Goal: Task Accomplishment & Management: Use online tool/utility

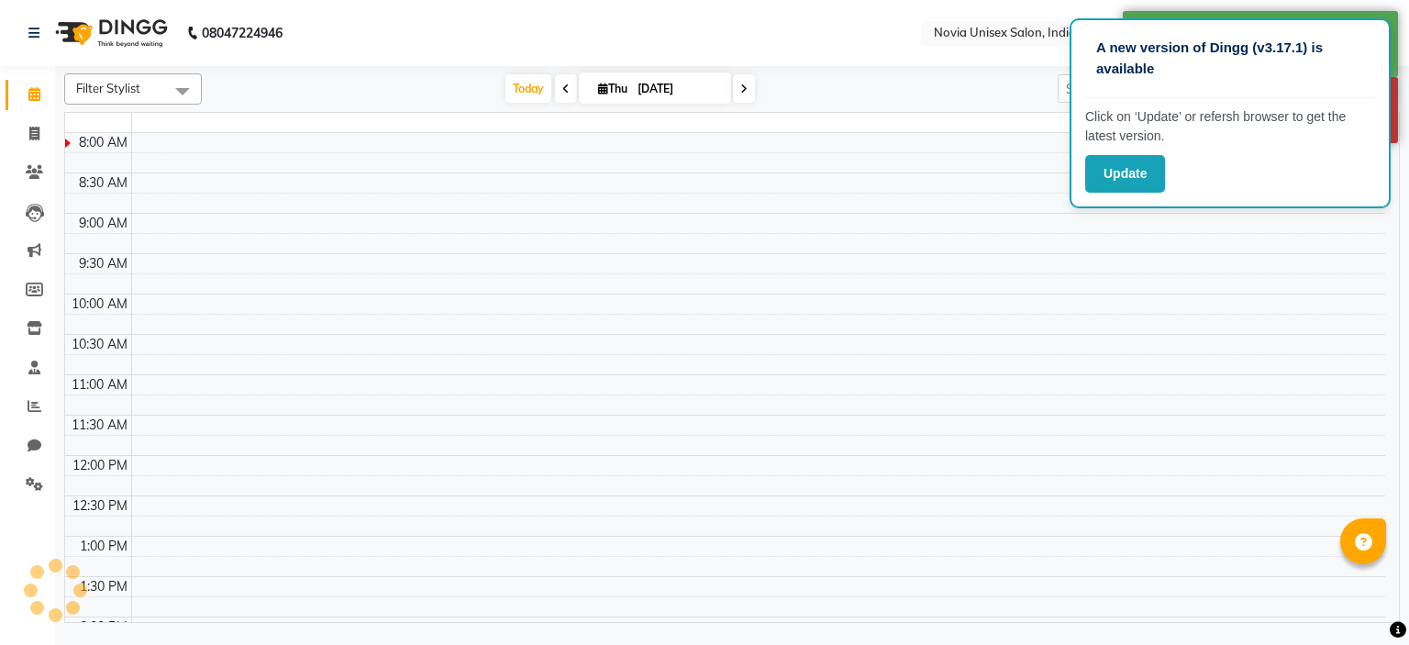
select select "en"
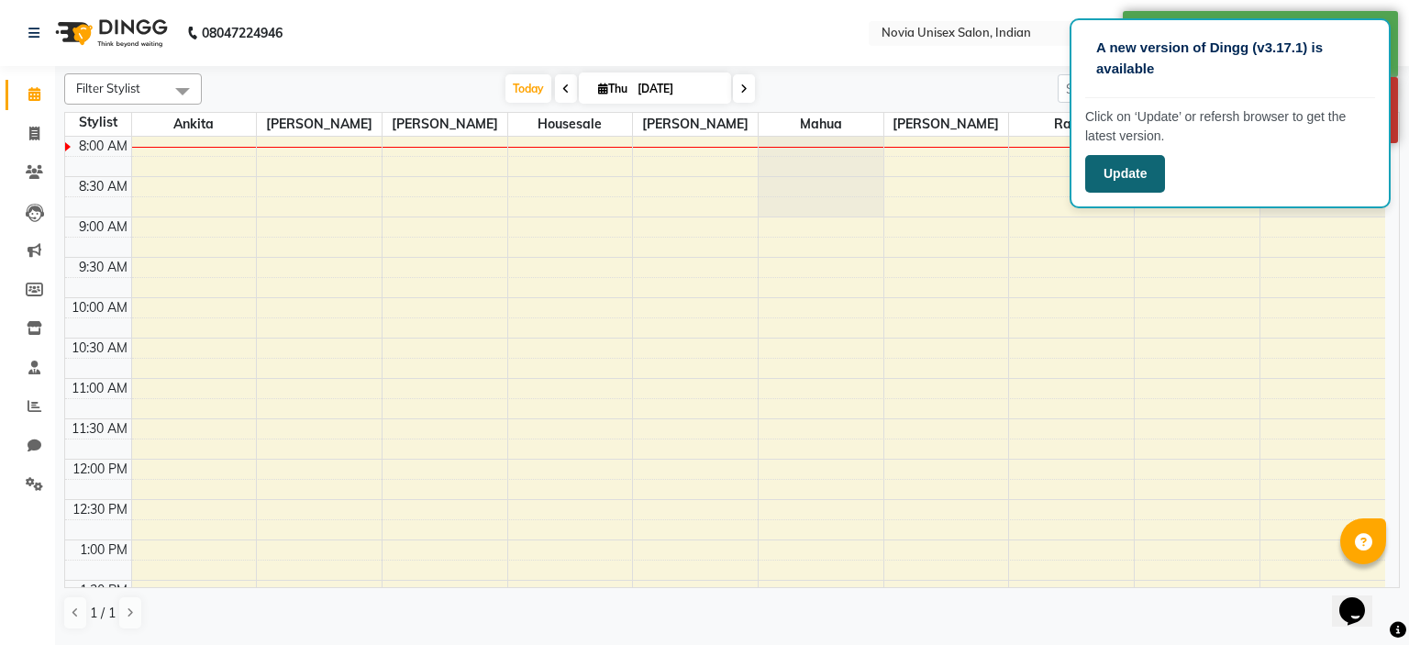
click at [1130, 162] on button "Update" at bounding box center [1125, 174] width 80 height 38
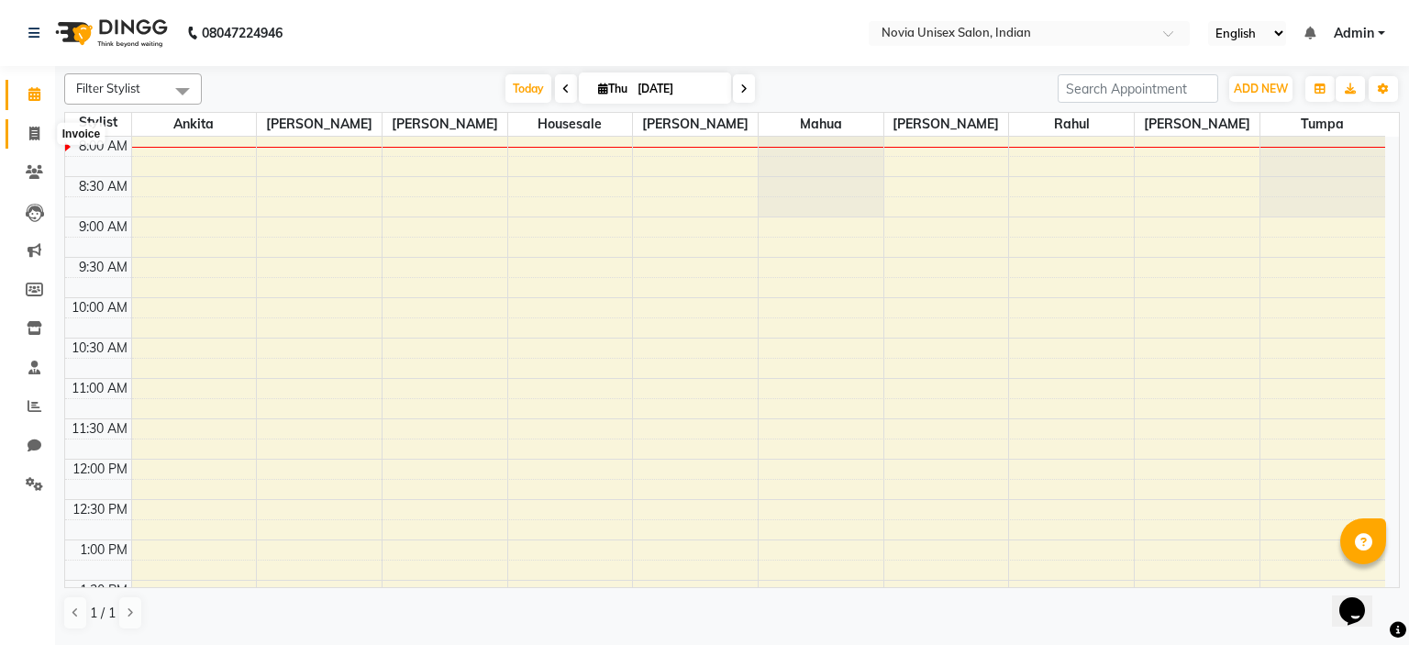
click at [43, 124] on span at bounding box center [34, 134] width 32 height 21
select select "service"
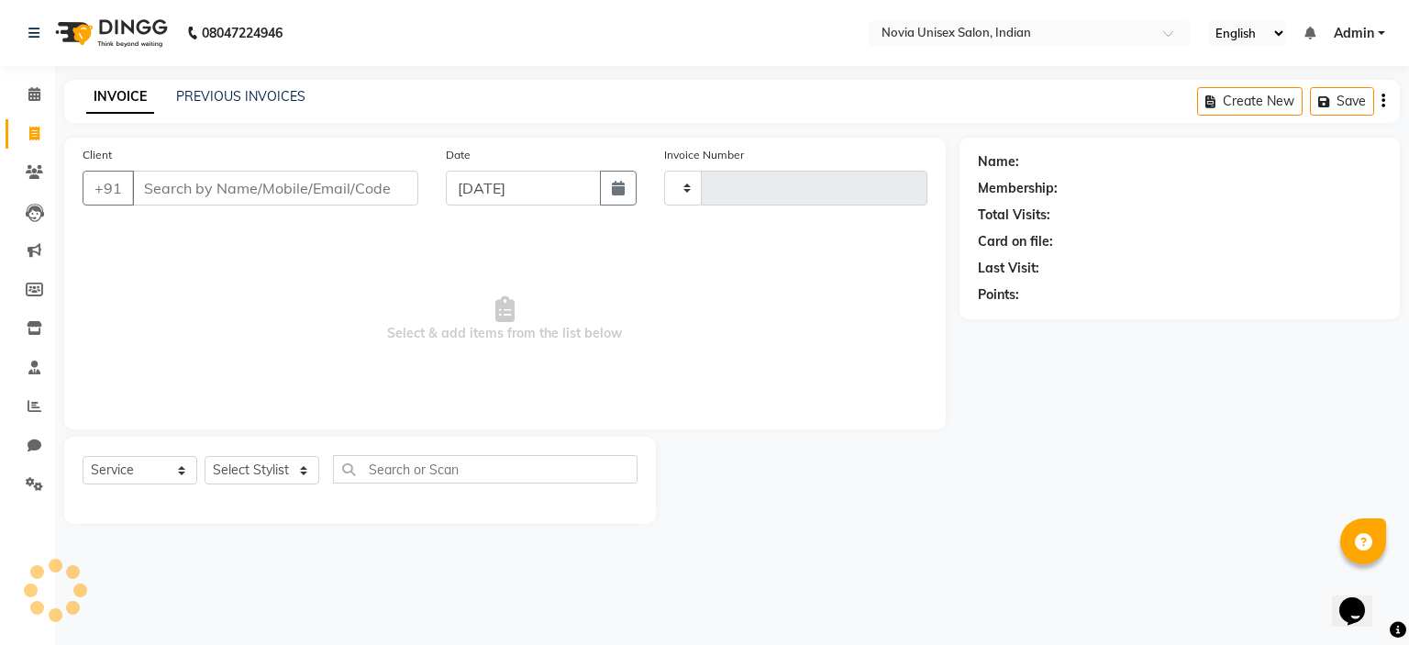
type input "1912"
select select "8772"
click at [20, 175] on span at bounding box center [34, 172] width 32 height 21
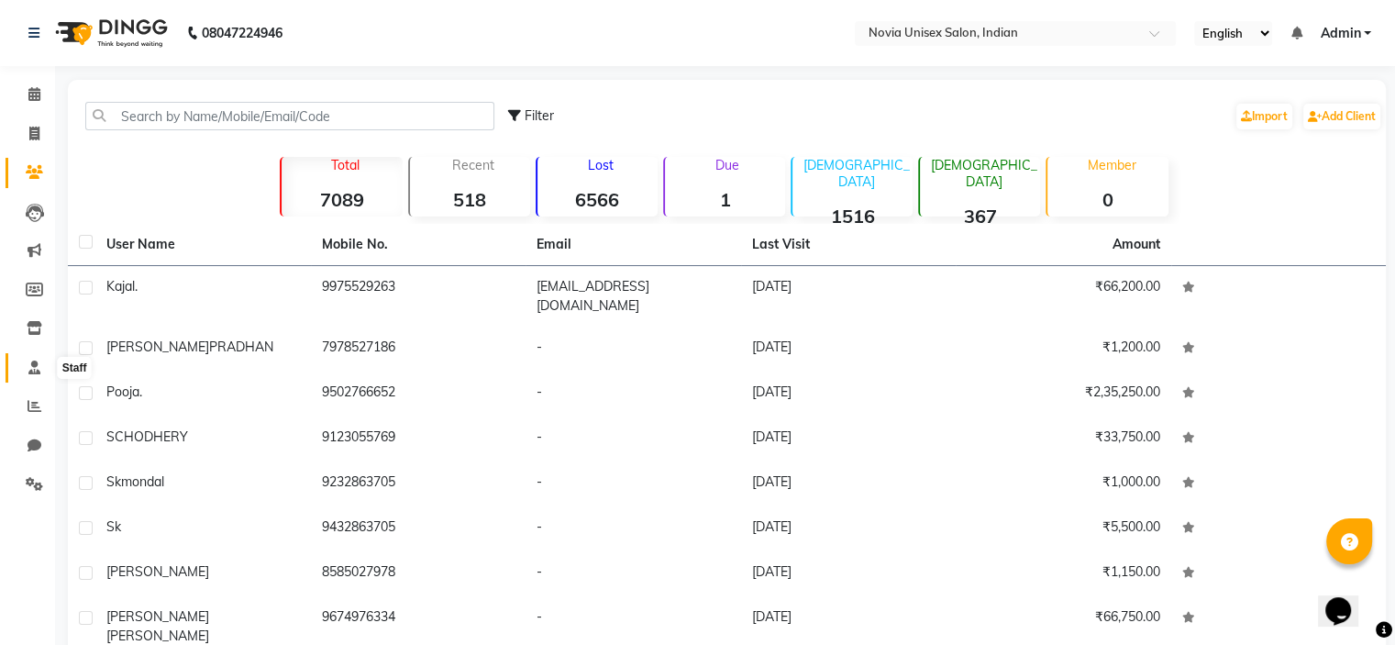
click at [29, 362] on icon at bounding box center [34, 367] width 12 height 14
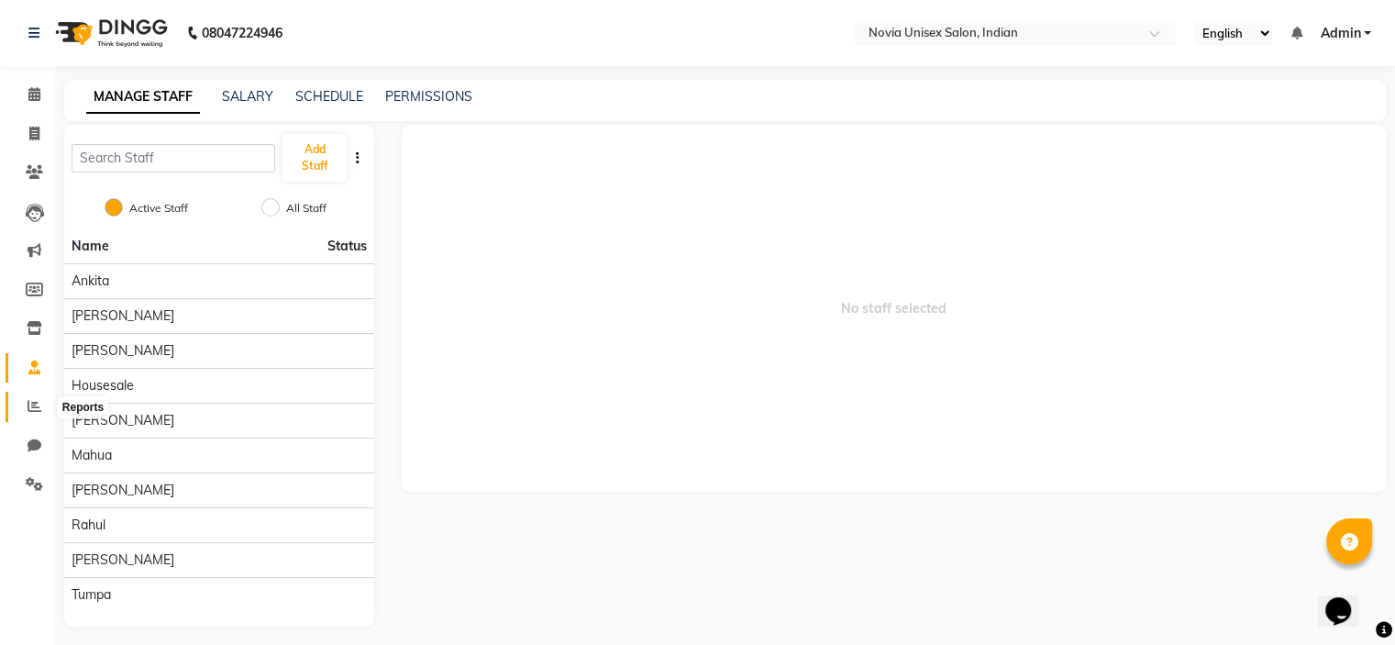
click at [44, 410] on span at bounding box center [34, 406] width 32 height 21
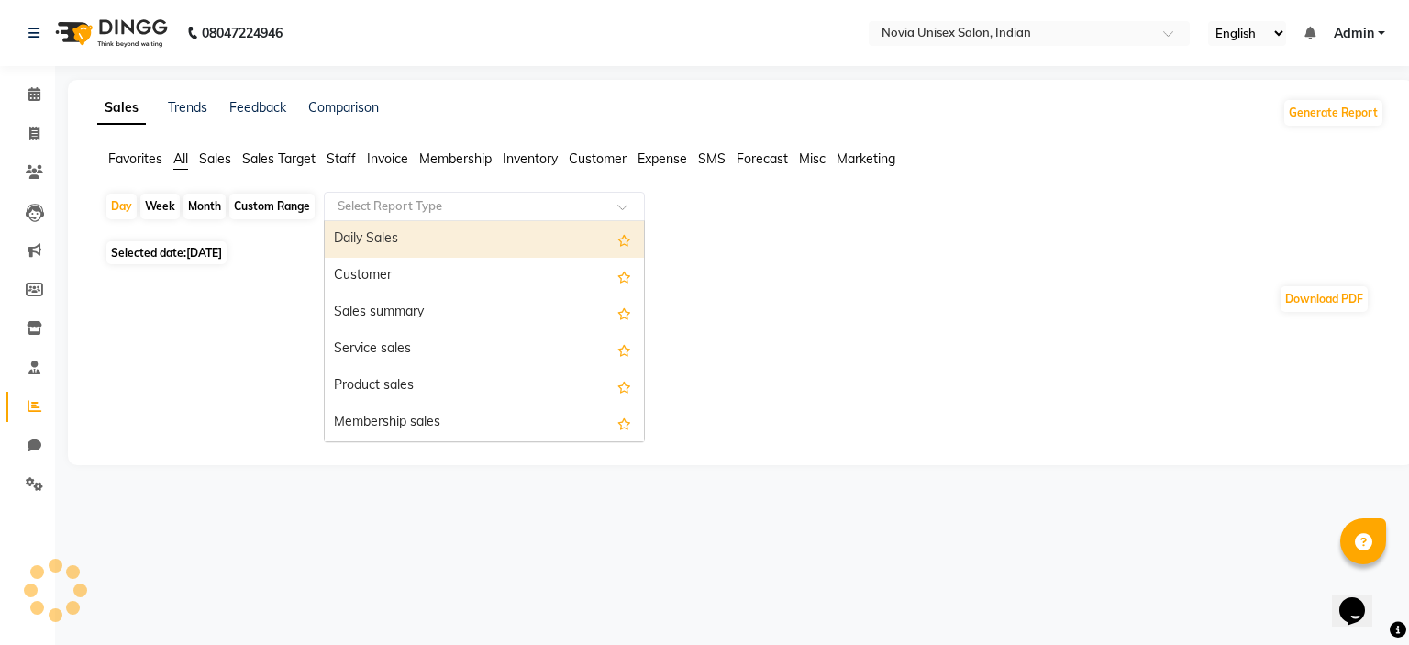
click at [368, 201] on input "text" at bounding box center [466, 206] width 264 height 18
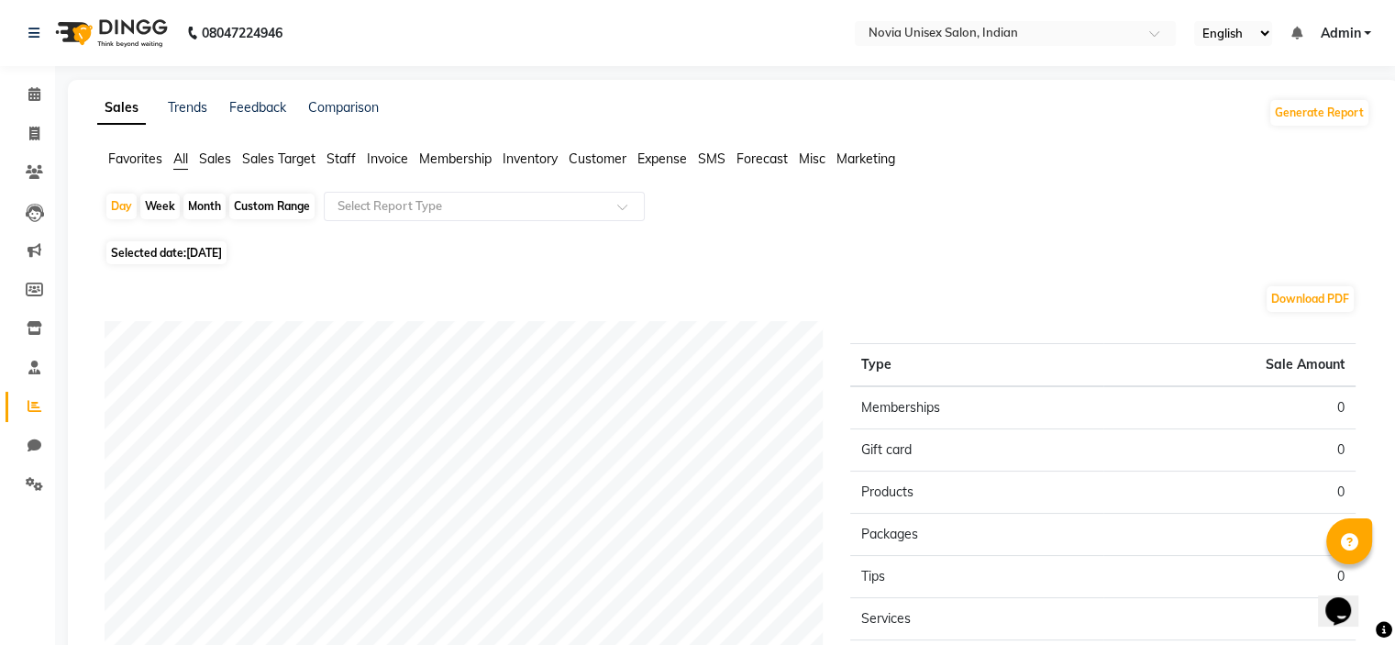
click at [203, 205] on div "Month" at bounding box center [204, 207] width 42 height 26
select select "9"
select select "2025"
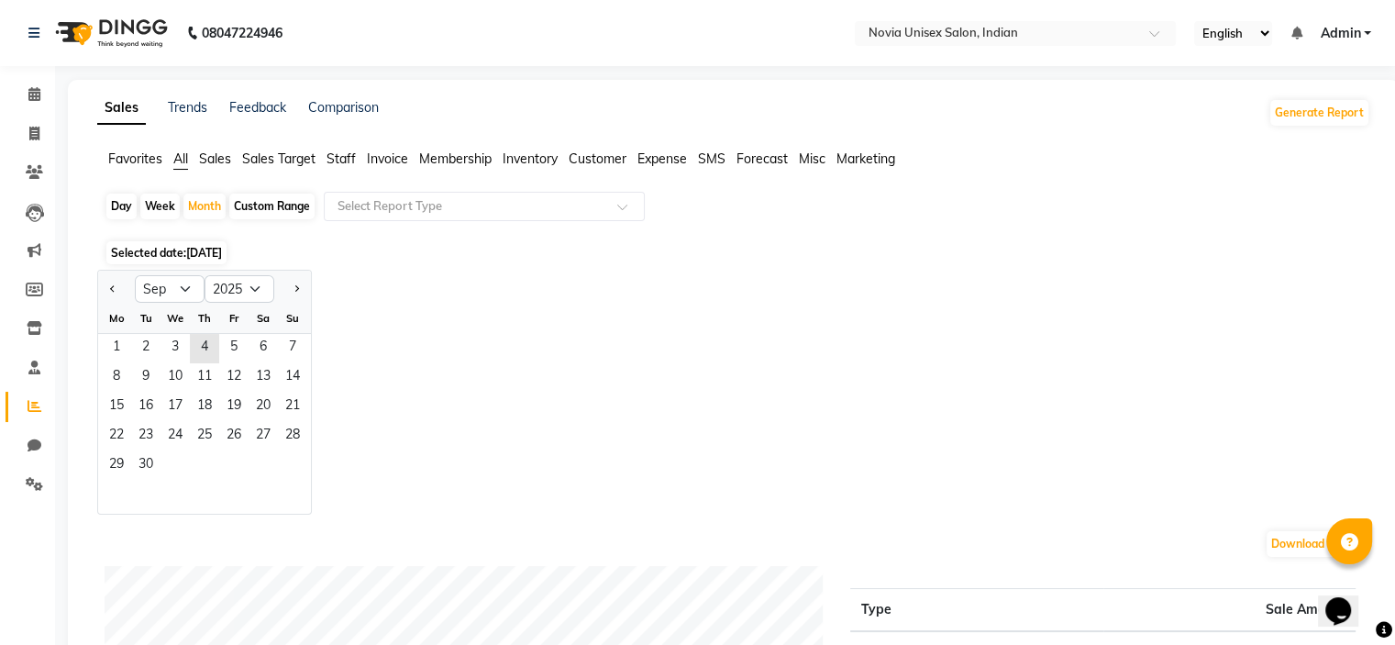
click at [123, 214] on div "Day" at bounding box center [121, 207] width 30 height 26
select select "9"
select select "2025"
click at [102, 289] on div at bounding box center [116, 288] width 37 height 29
click at [118, 283] on button "Previous month" at bounding box center [112, 288] width 15 height 29
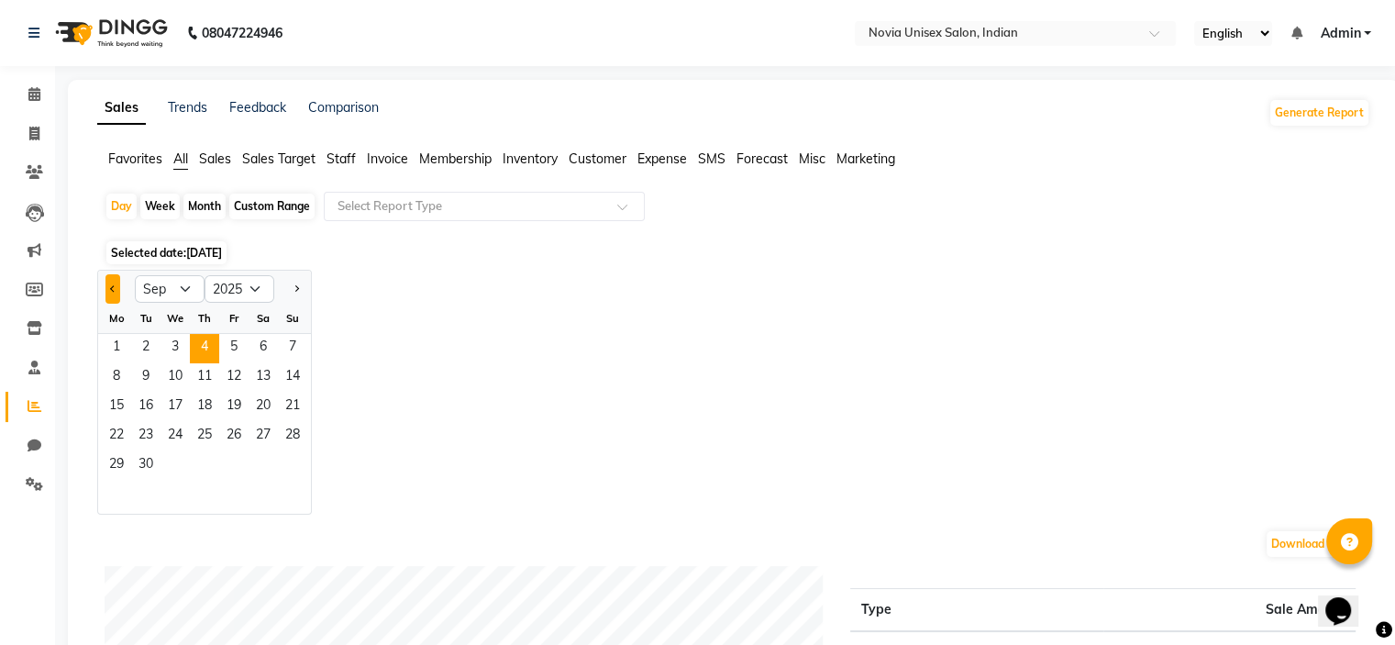
select select "8"
click at [131, 454] on span "26" at bounding box center [145, 465] width 29 height 29
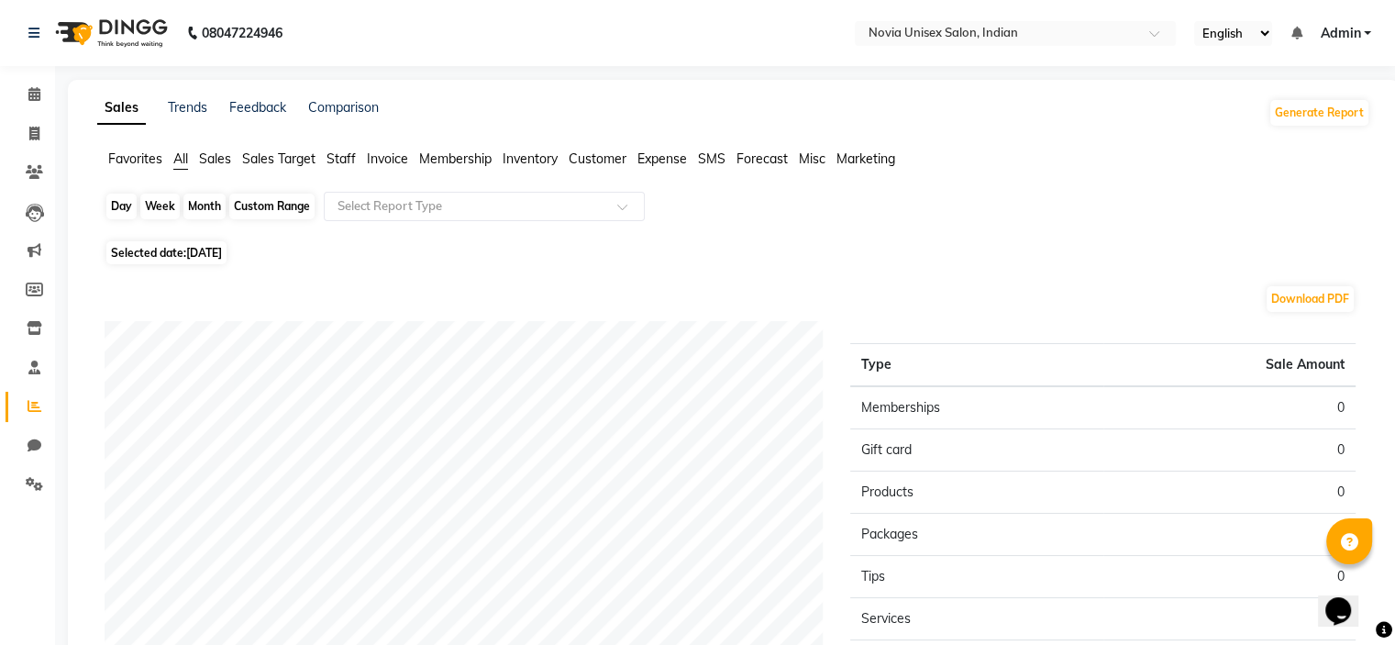
click at [128, 208] on div "Day" at bounding box center [121, 207] width 30 height 26
select select "8"
select select "2025"
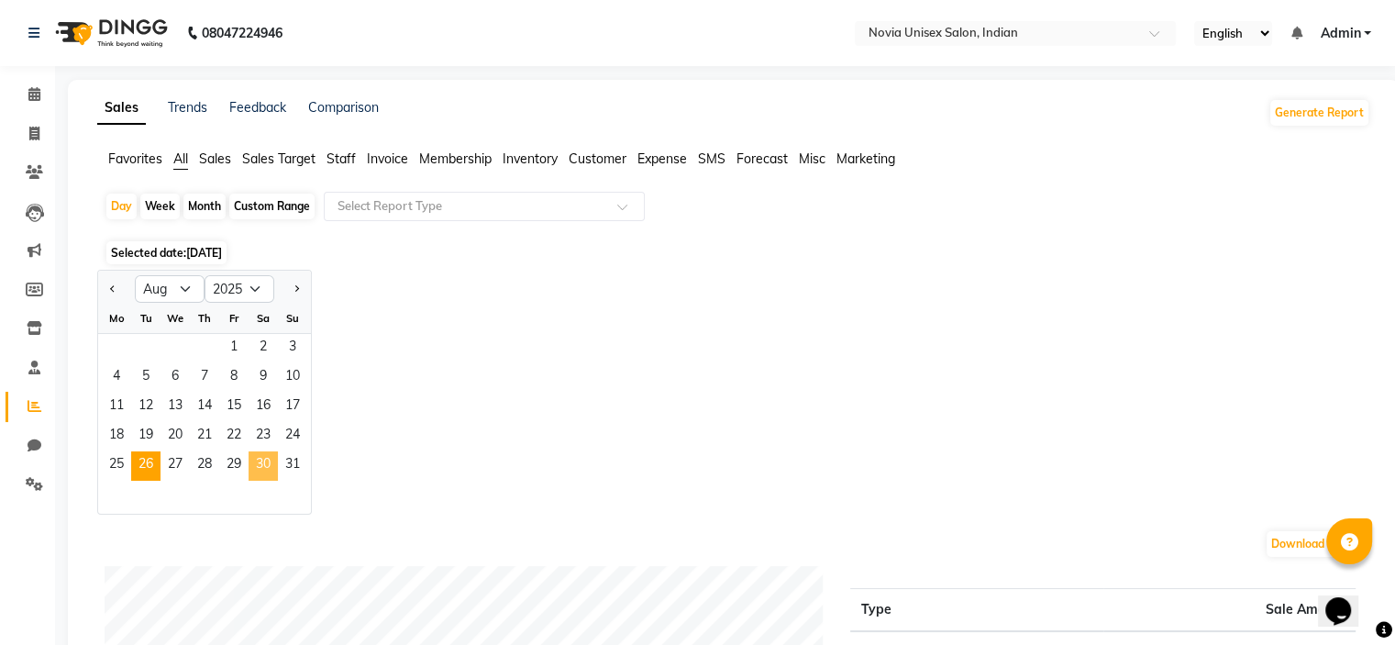
click at [257, 460] on span "30" at bounding box center [263, 465] width 29 height 29
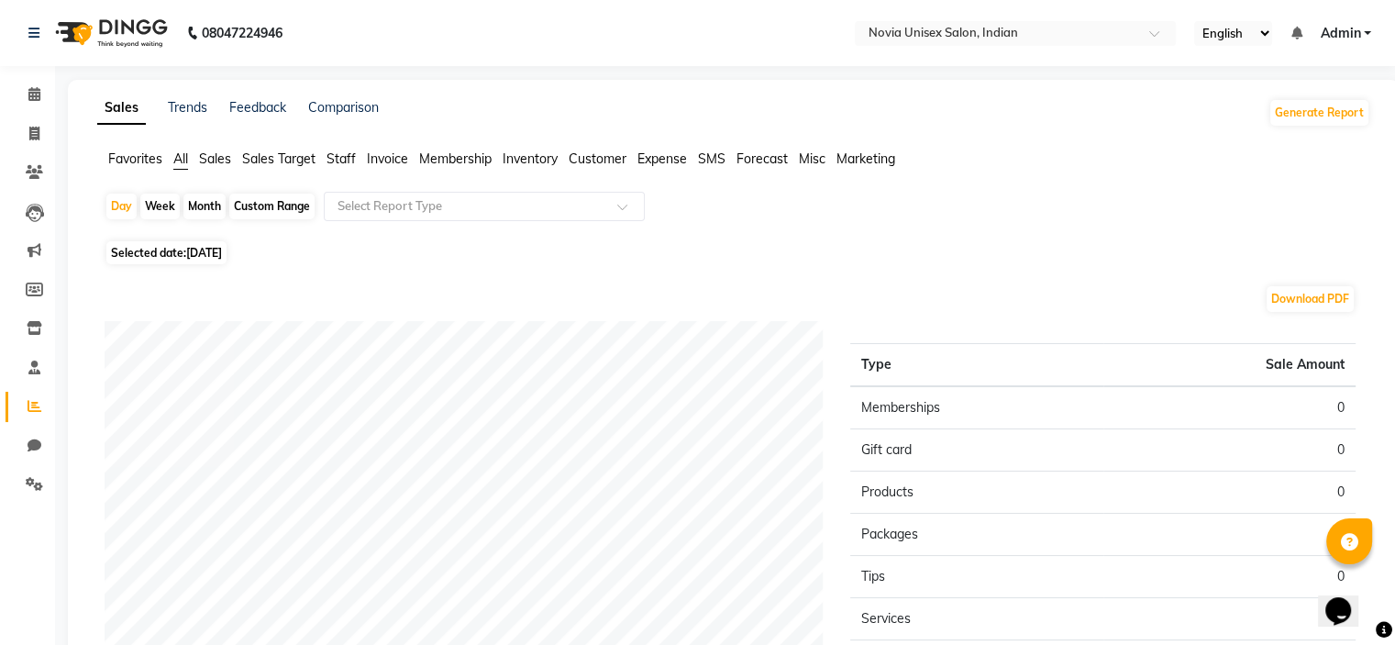
click at [457, 156] on span "Membership" at bounding box center [455, 158] width 72 height 17
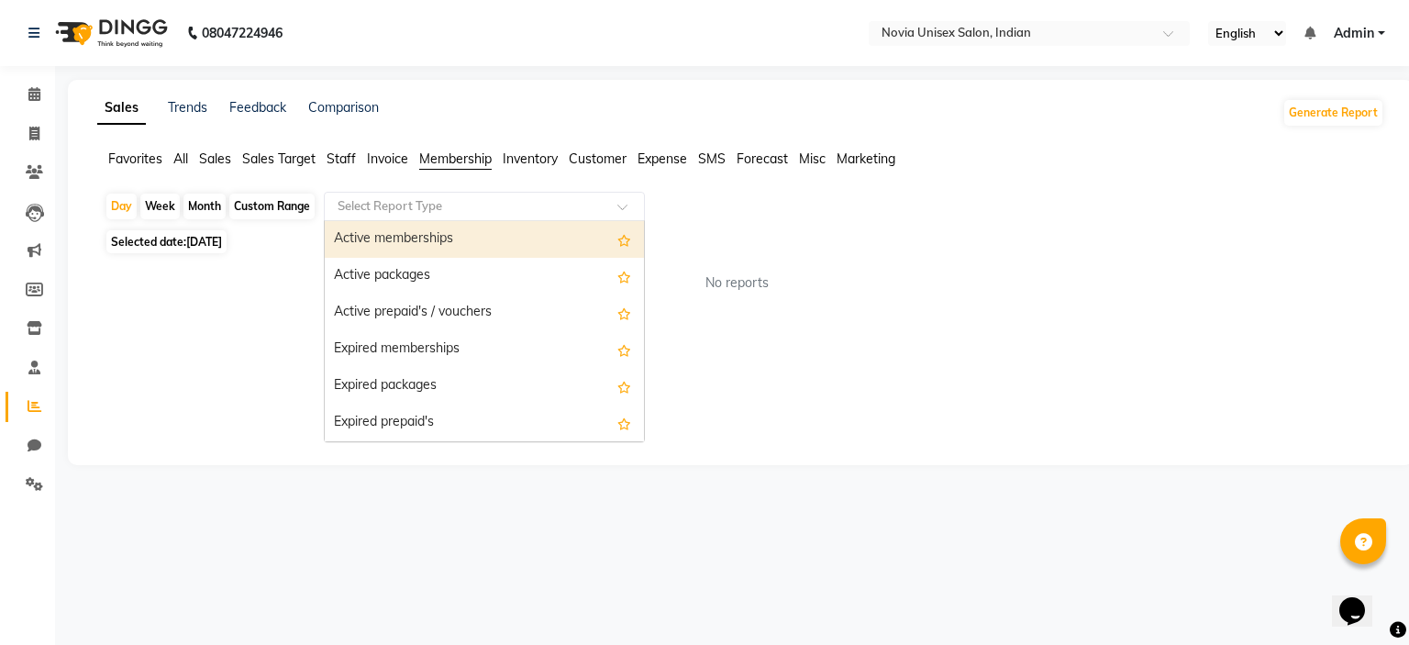
click at [452, 216] on div "Select Report Type" at bounding box center [484, 206] width 321 height 29
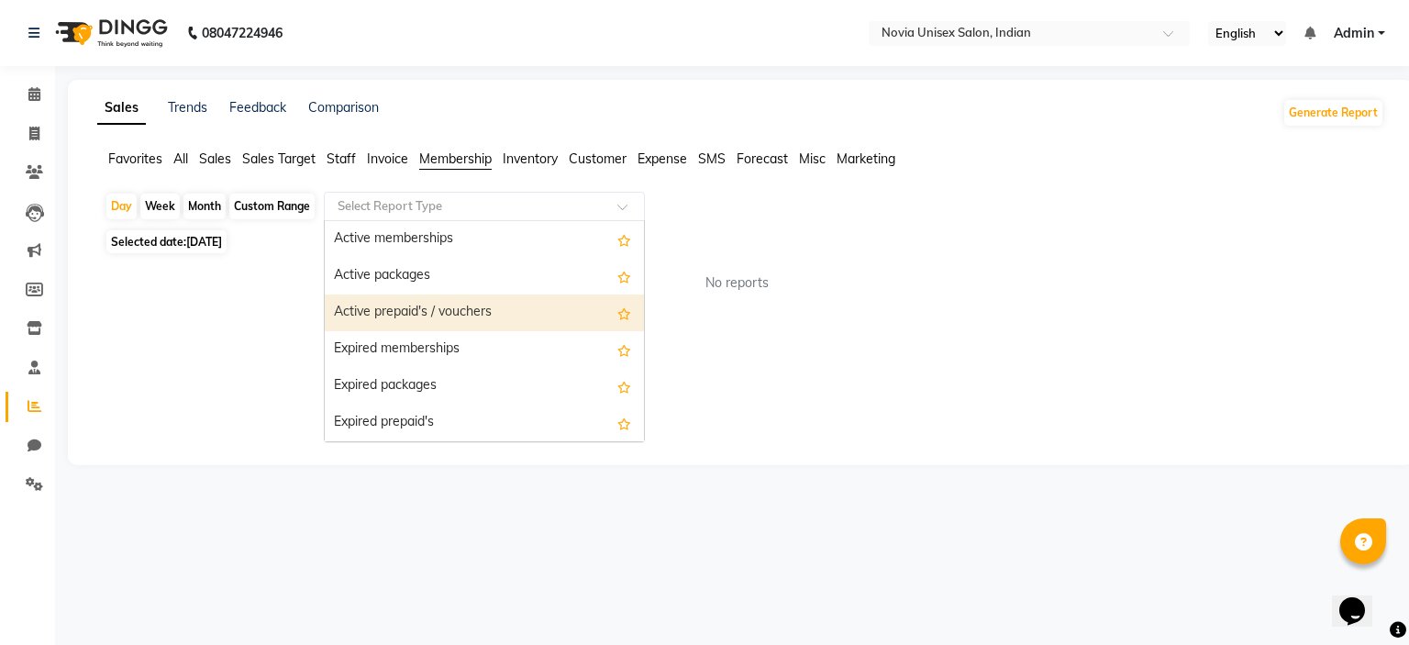
click at [440, 318] on div "Active prepaid's / vouchers" at bounding box center [484, 312] width 319 height 37
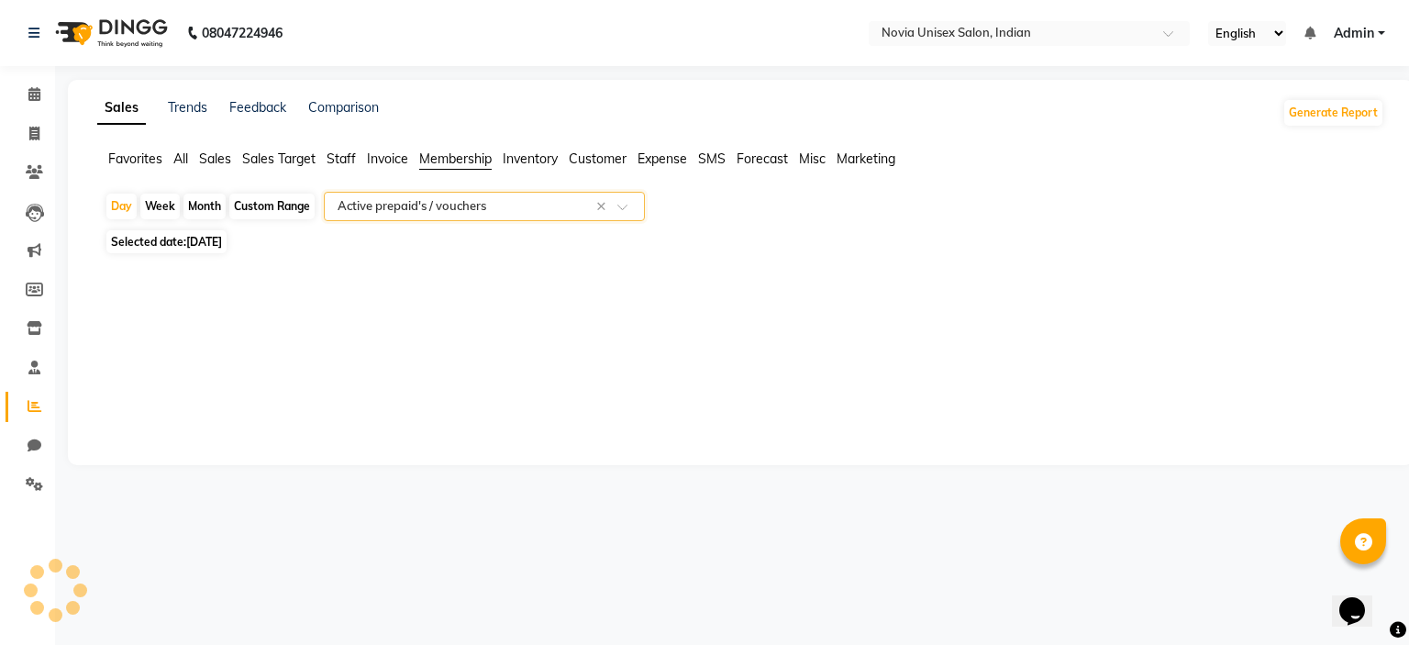
select select "filtered_report"
select select "pdf"
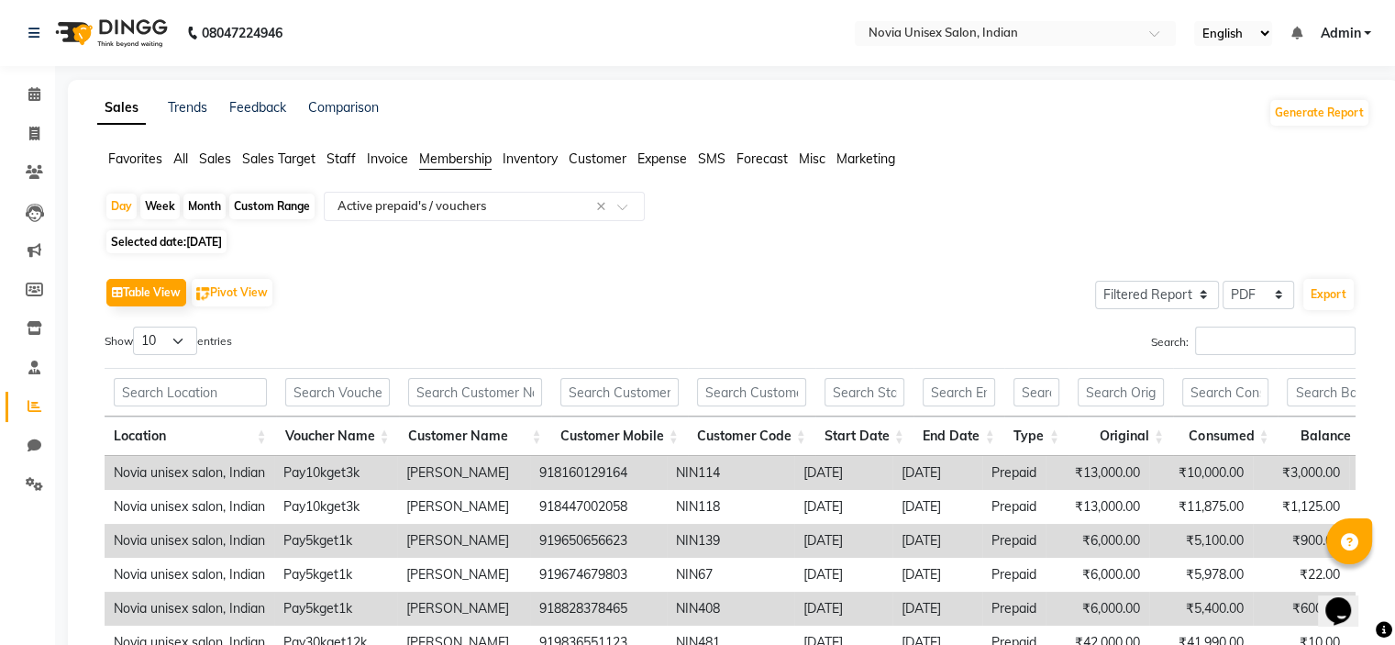
click at [895, 437] on th "Start Date" at bounding box center [864, 435] width 98 height 39
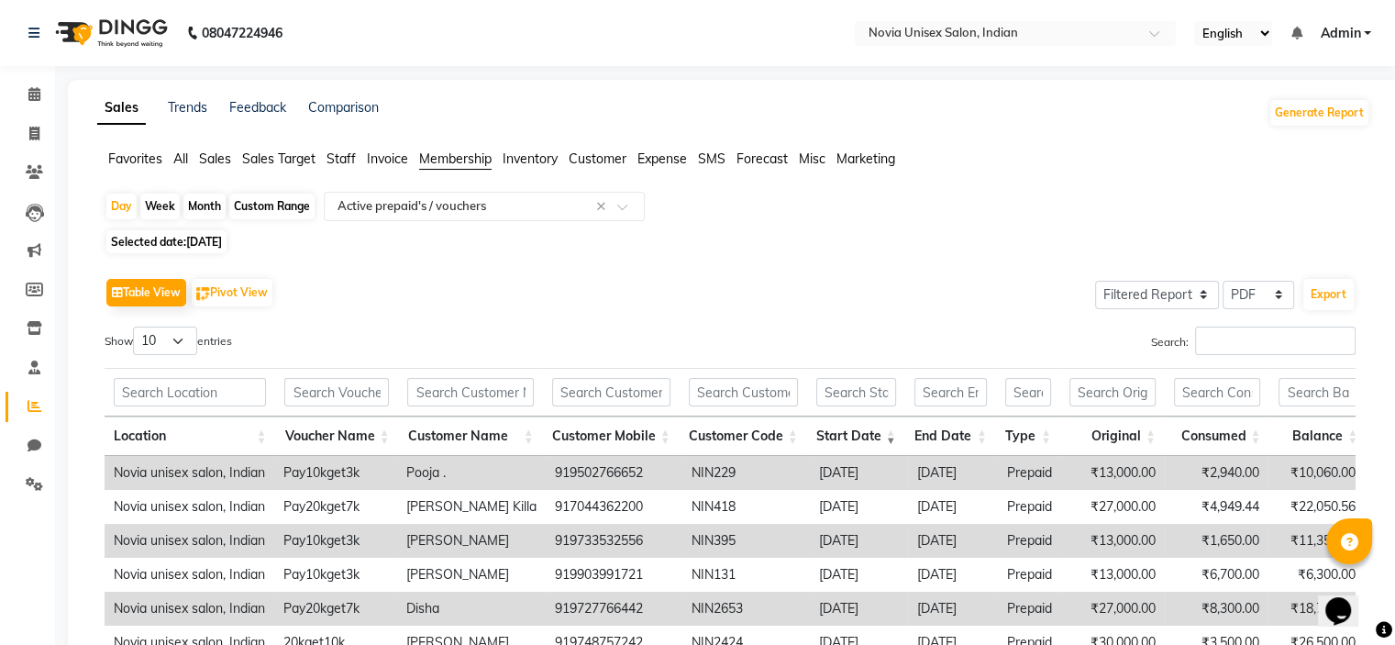
click at [895, 437] on th "Start Date" at bounding box center [856, 435] width 98 height 39
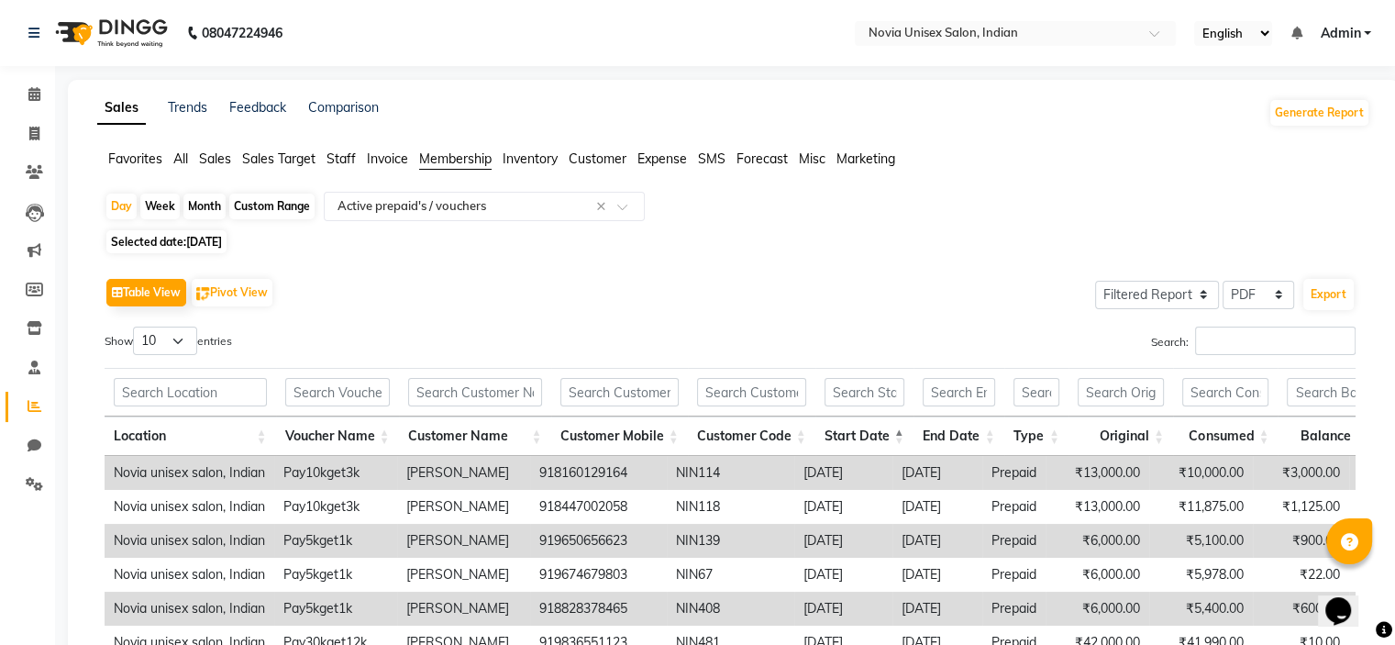
click at [895, 437] on th "Start Date" at bounding box center [864, 435] width 98 height 39
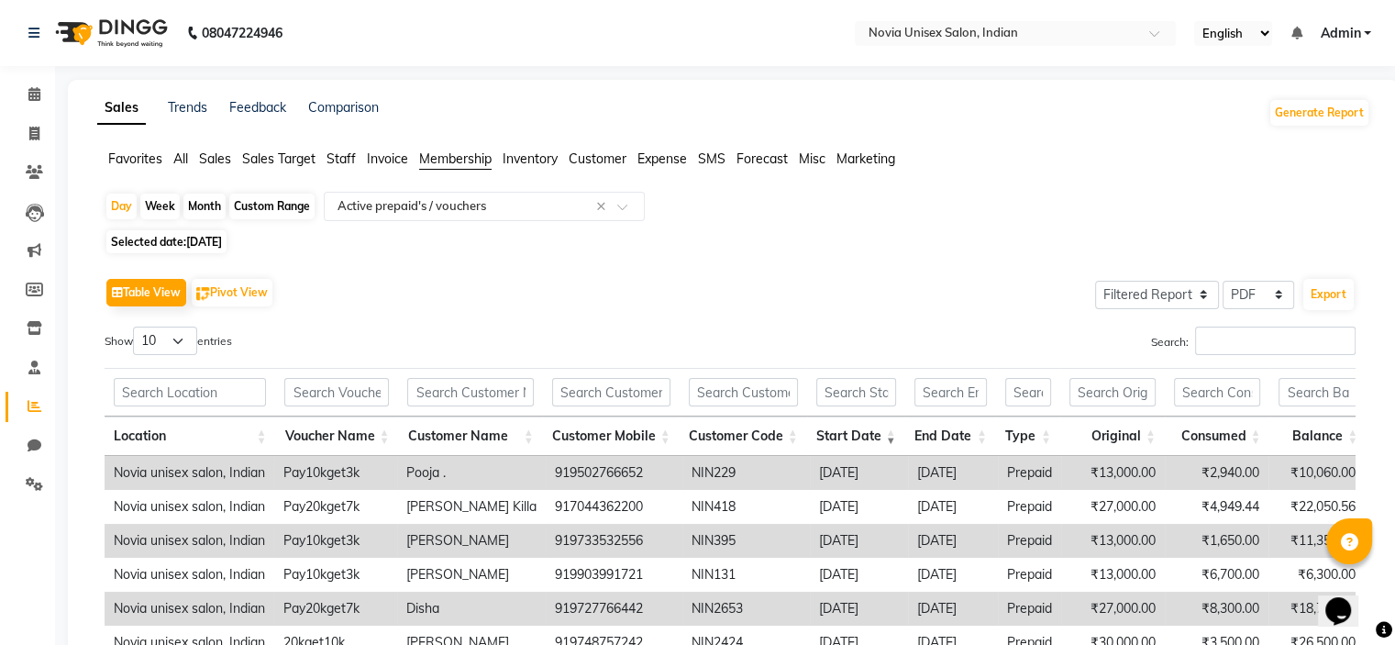
click at [343, 298] on div "Table View Pivot View Select Full Report Filtered Report Select CSV PDF Export" at bounding box center [730, 292] width 1251 height 39
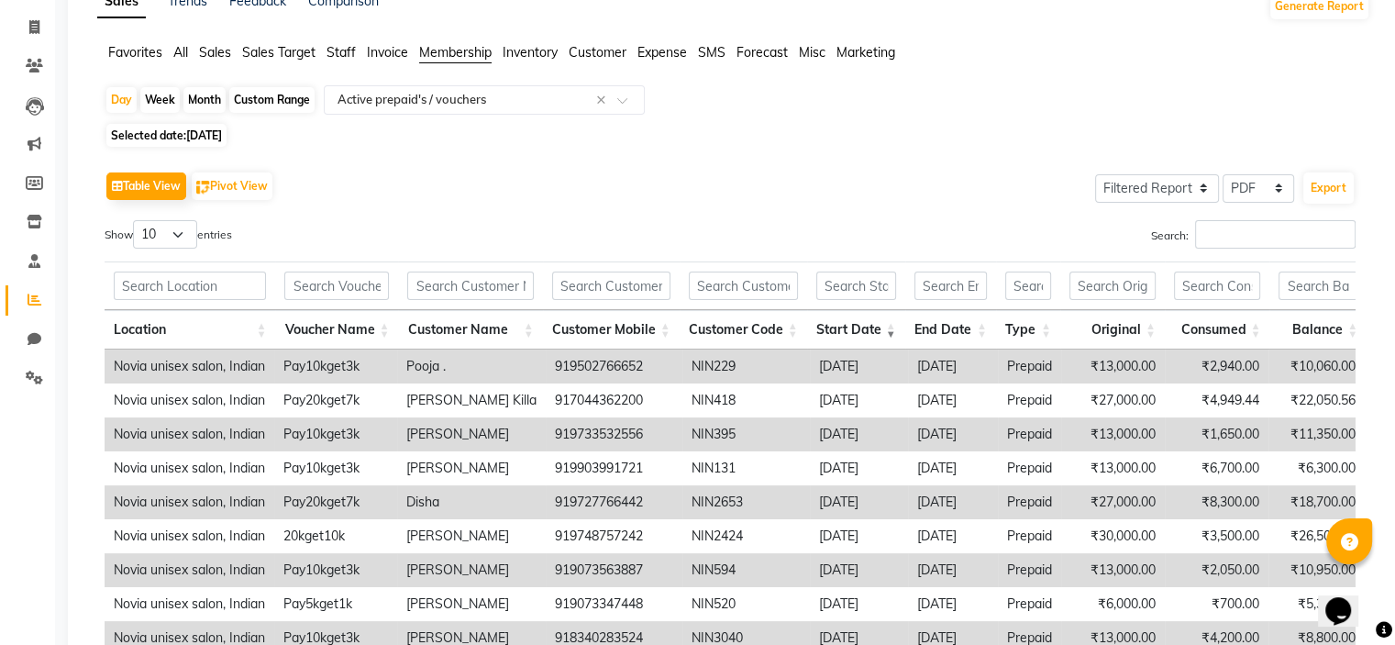
scroll to position [316, 0]
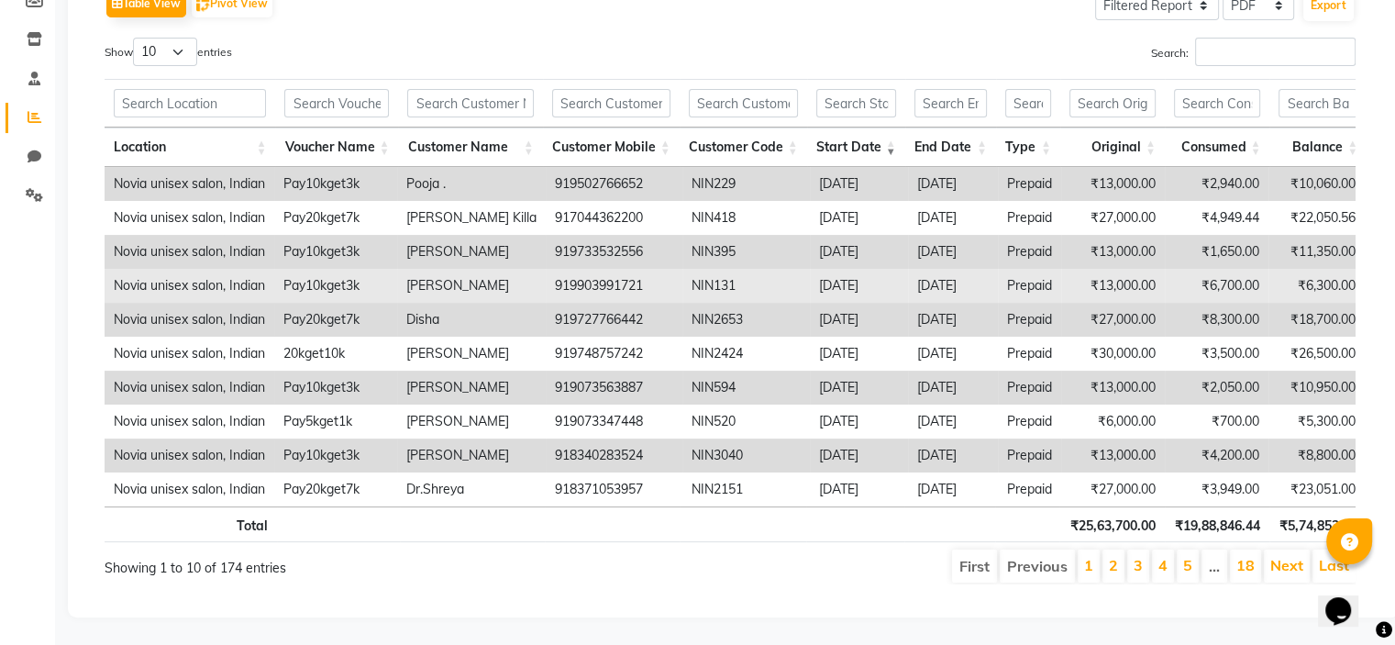
click at [431, 269] on td "[PERSON_NAME]" at bounding box center [471, 286] width 149 height 34
